Goal: Find specific page/section: Find specific page/section

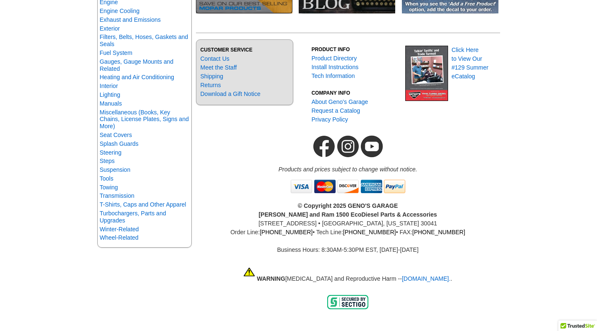
scroll to position [336, 0]
click at [109, 195] on link "Transmission" at bounding box center [117, 195] width 35 height 7
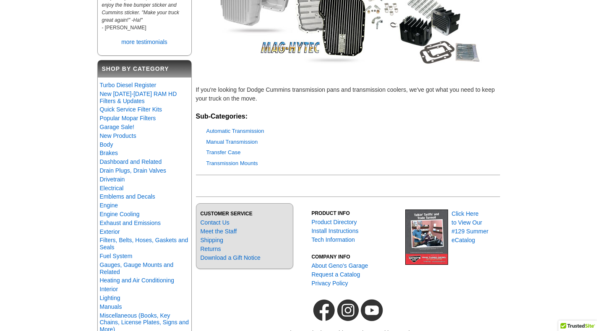
scroll to position [210, 0]
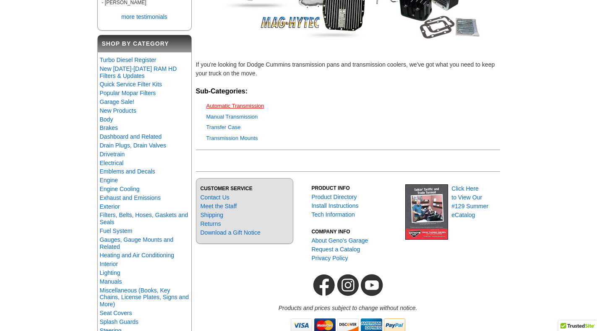
click at [242, 107] on link "Automatic Transmission" at bounding box center [235, 106] width 58 height 6
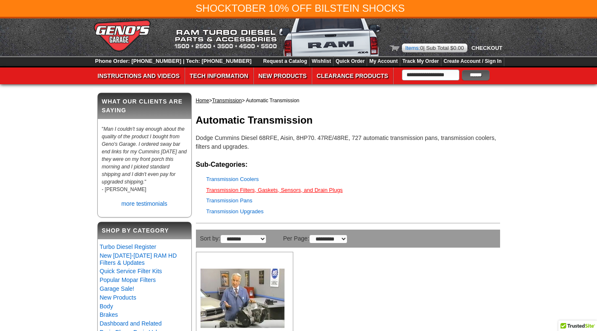
click at [257, 193] on link "Transmission Filters, Gaskets, Sensors, and Drain Plugs" at bounding box center [274, 190] width 136 height 6
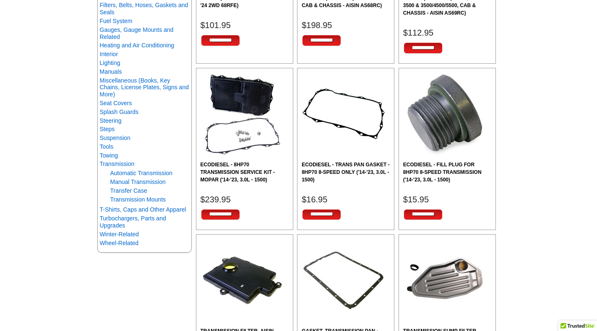
scroll to position [294, 0]
